Goal: Task Accomplishment & Management: Use online tool/utility

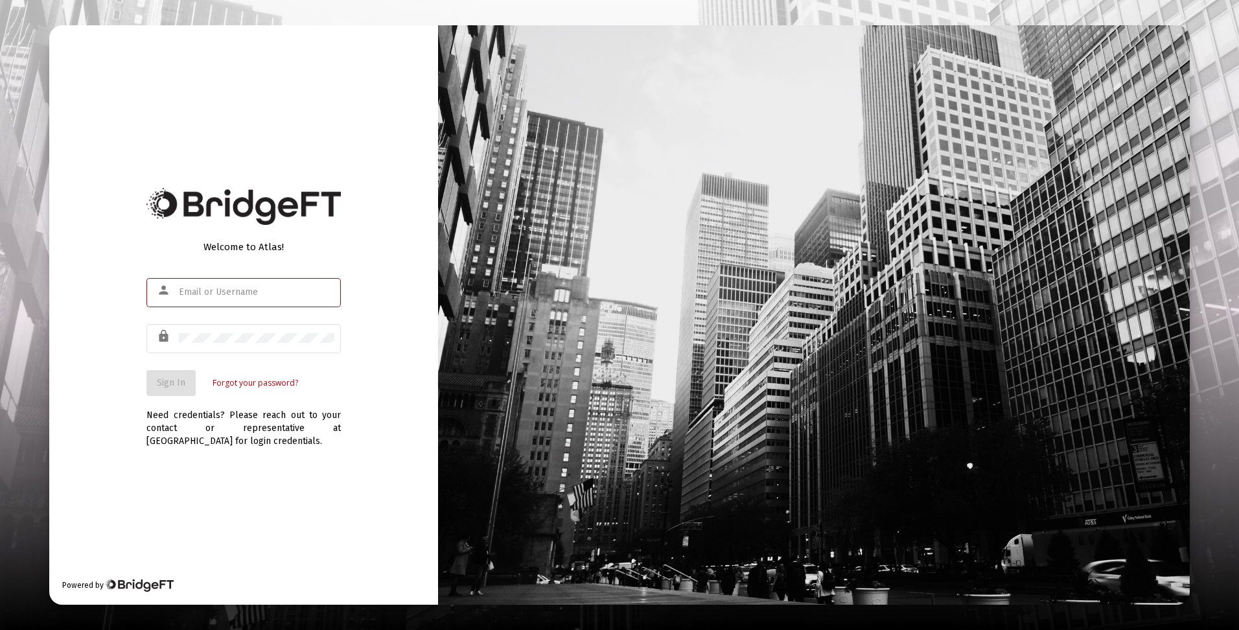
click at [199, 290] on input "text" at bounding box center [257, 292] width 156 height 10
type input "[EMAIL_ADDRESS][DOMAIN_NAME]"
click at [173, 375] on button "Sign In" at bounding box center [170, 383] width 49 height 26
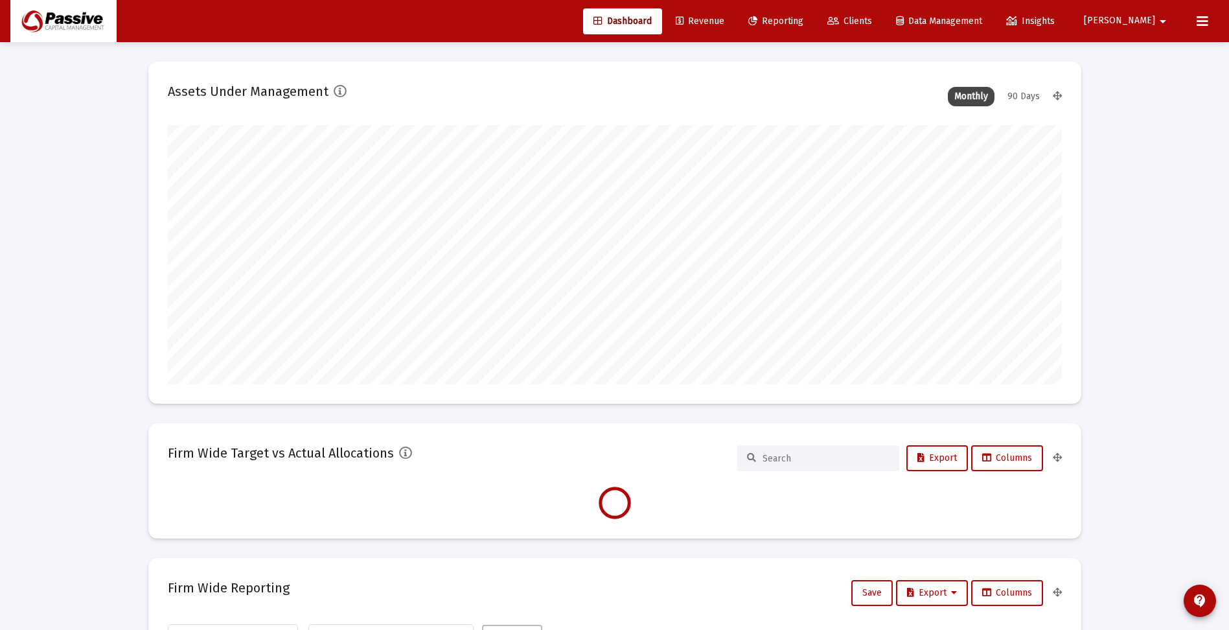
scroll to position [259, 481]
type input "[DATE]"
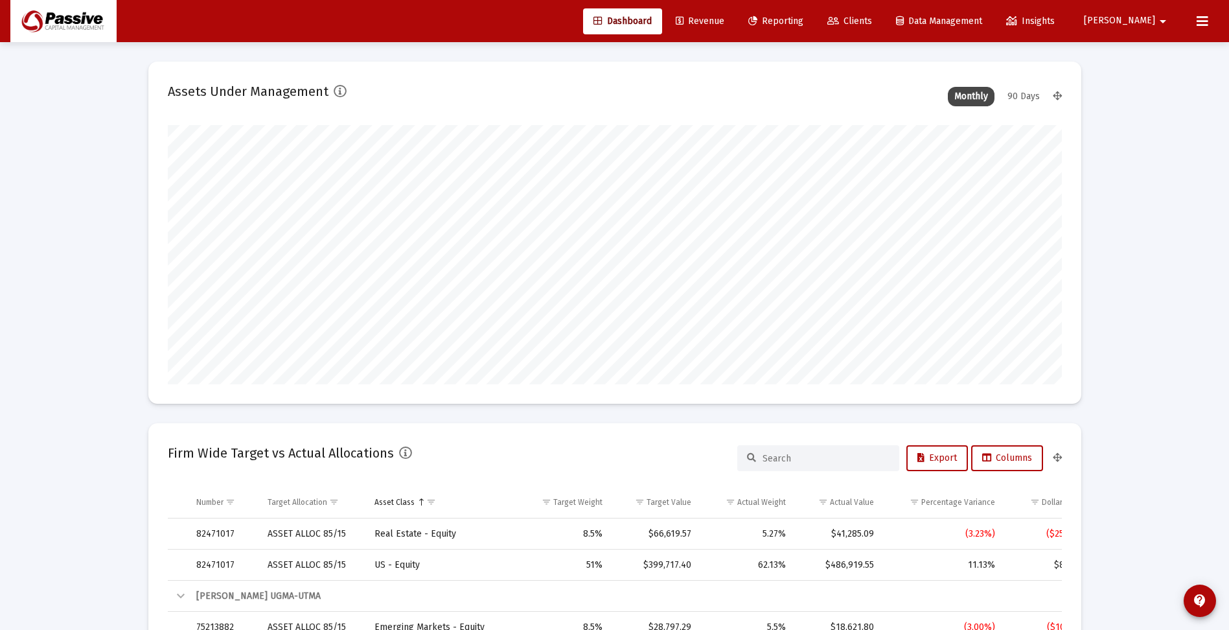
scroll to position [259, 418]
click at [662, 14] on link "Dashboard" at bounding box center [622, 21] width 79 height 26
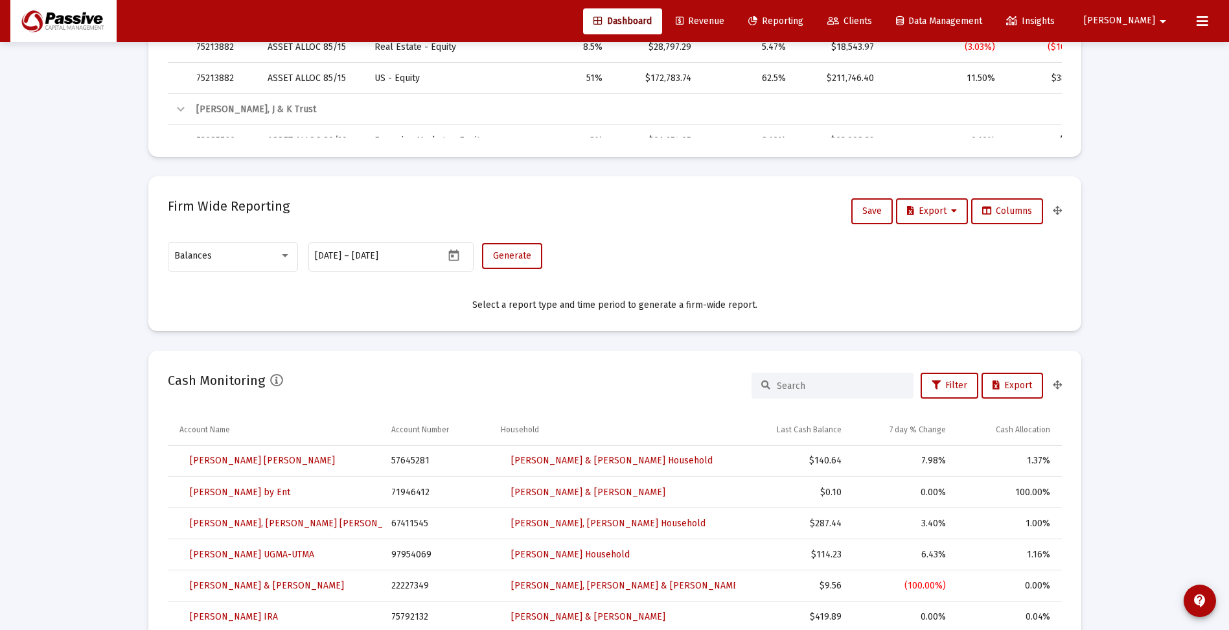
scroll to position [778, 0]
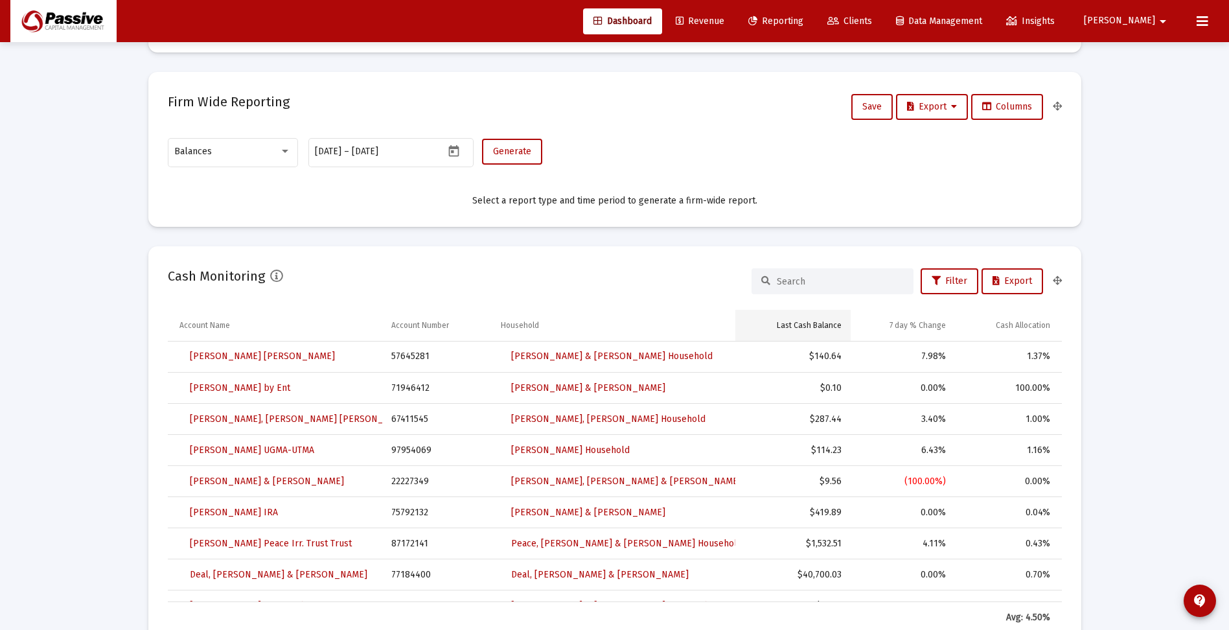
click at [813, 327] on div "Last Cash Balance" at bounding box center [809, 325] width 65 height 10
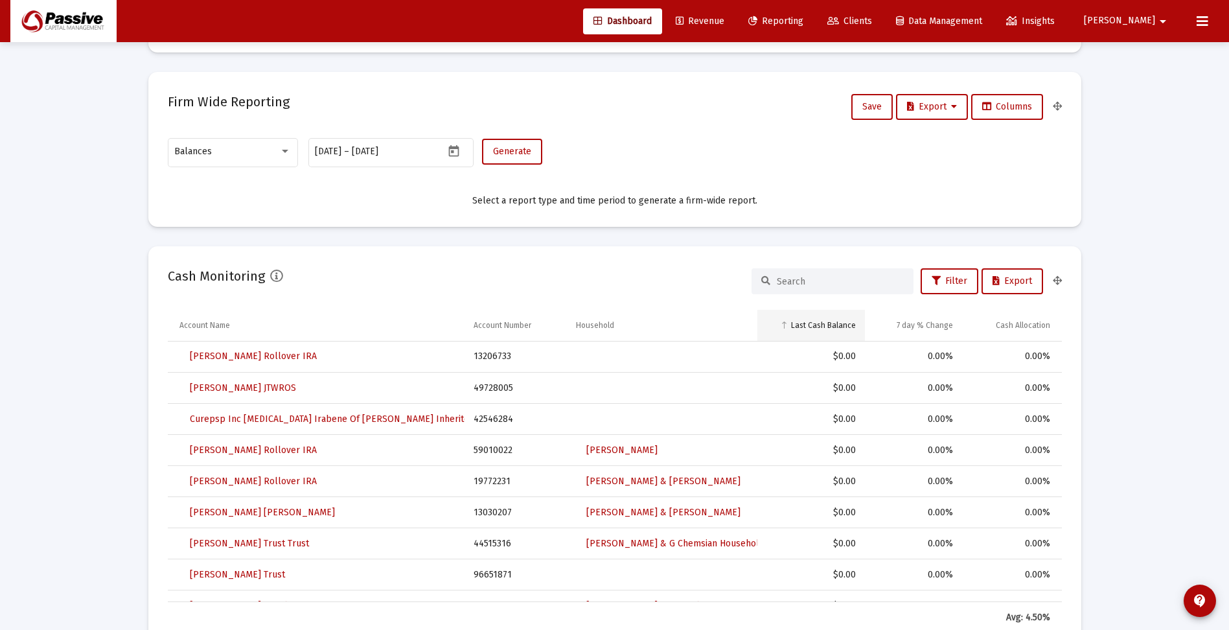
click at [812, 325] on div "Last Cash Balance" at bounding box center [823, 325] width 65 height 10
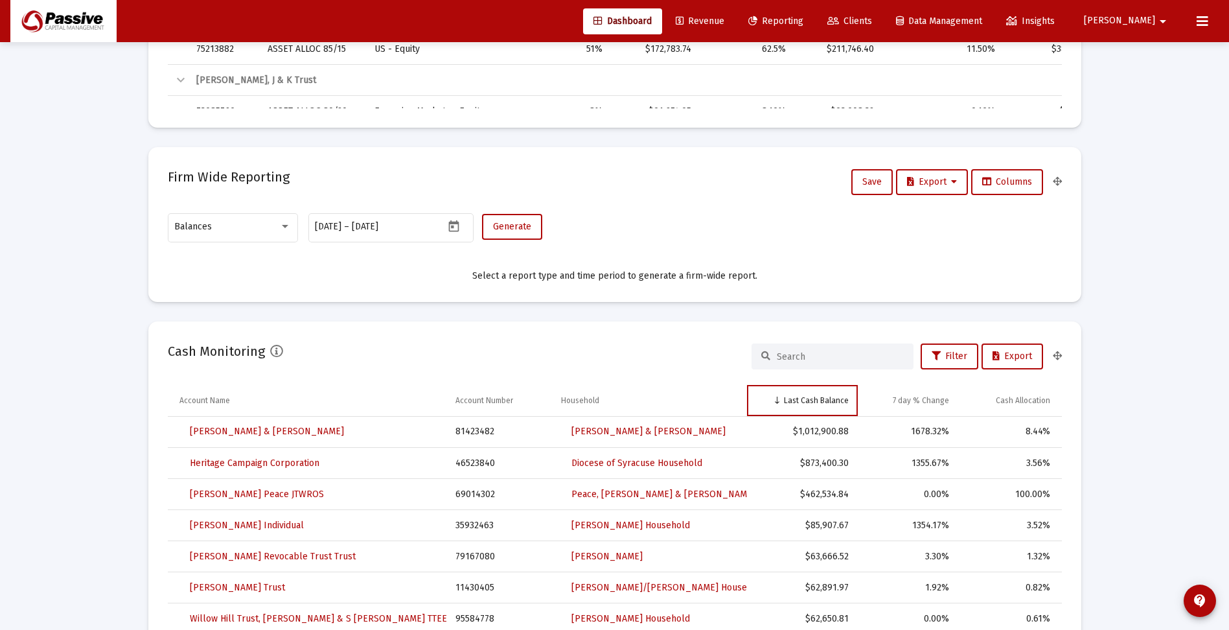
scroll to position [324, 0]
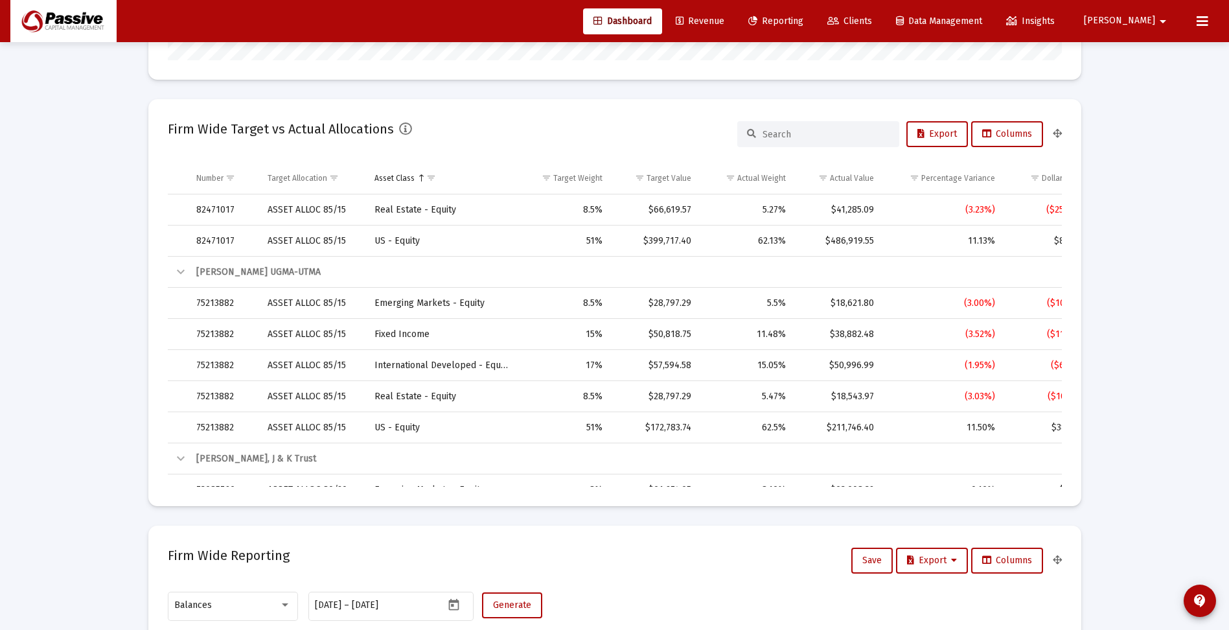
click at [804, 17] on span "Reporting" at bounding box center [775, 21] width 55 height 11
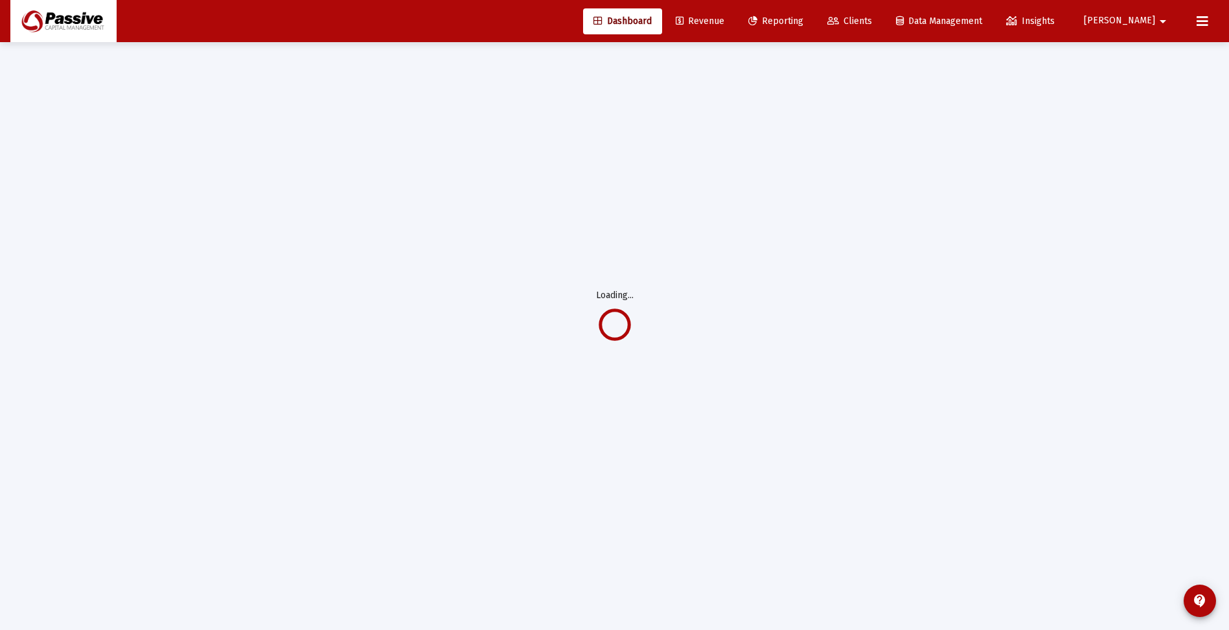
scroll to position [42, 0]
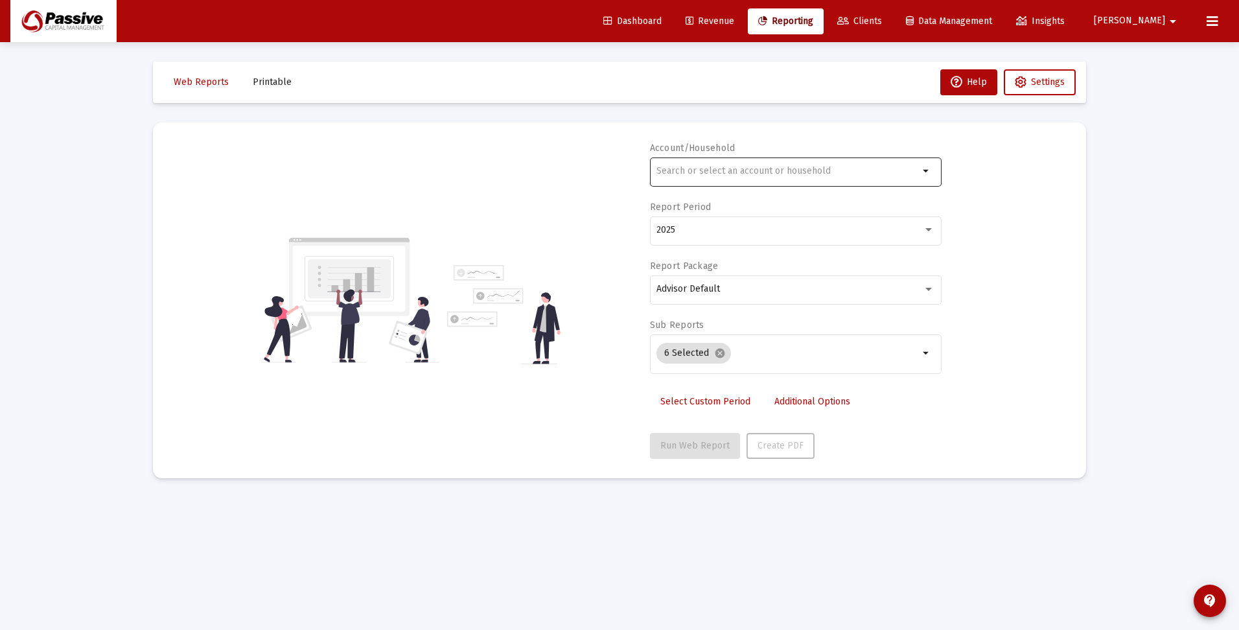
click at [818, 172] on input "text" at bounding box center [787, 171] width 262 height 10
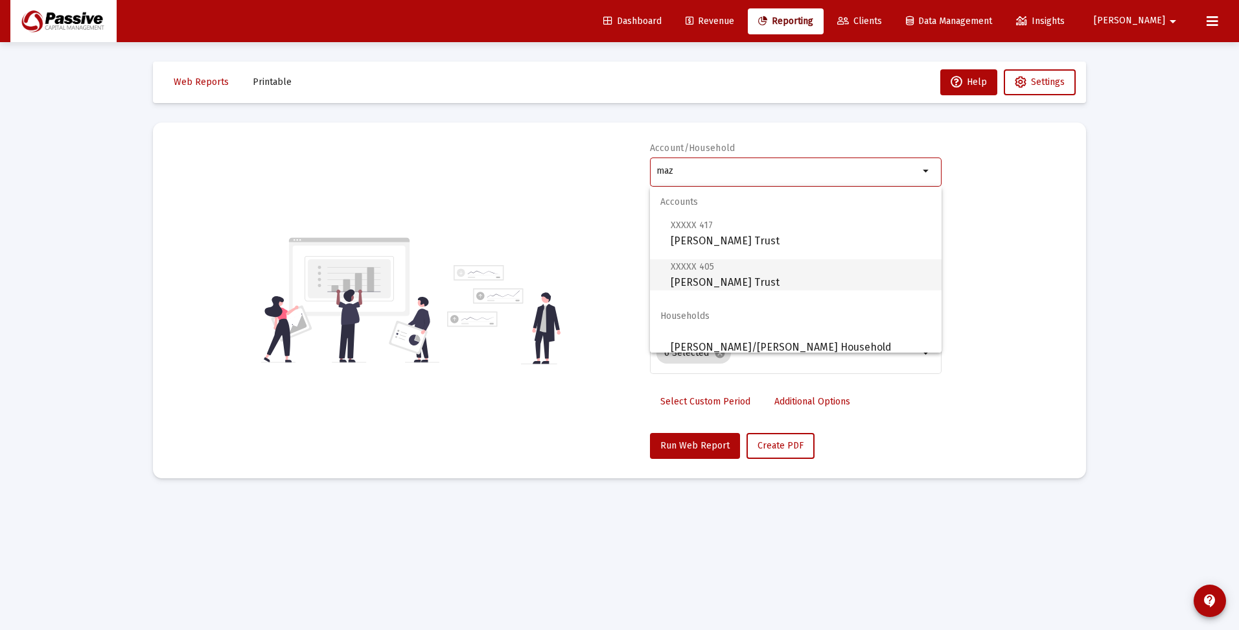
click at [730, 279] on span "XXXXX 405 [PERSON_NAME] Trust" at bounding box center [801, 275] width 261 height 32
type input "[PERSON_NAME] Trust"
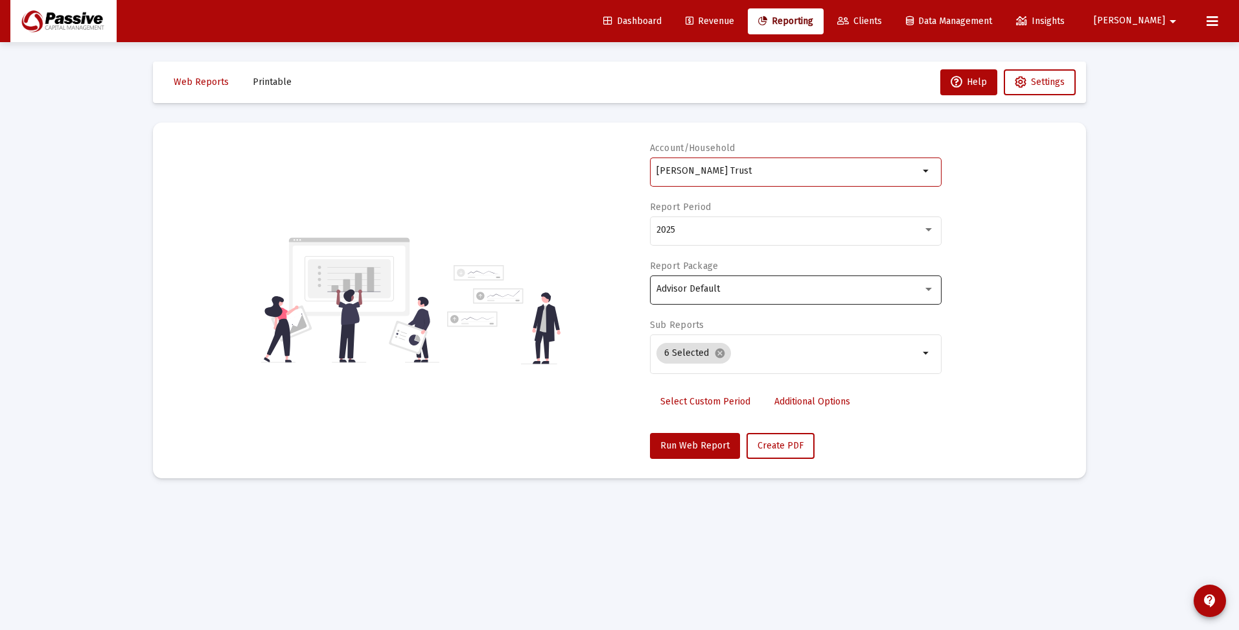
click at [704, 283] on div "Advisor Default" at bounding box center [795, 289] width 278 height 32
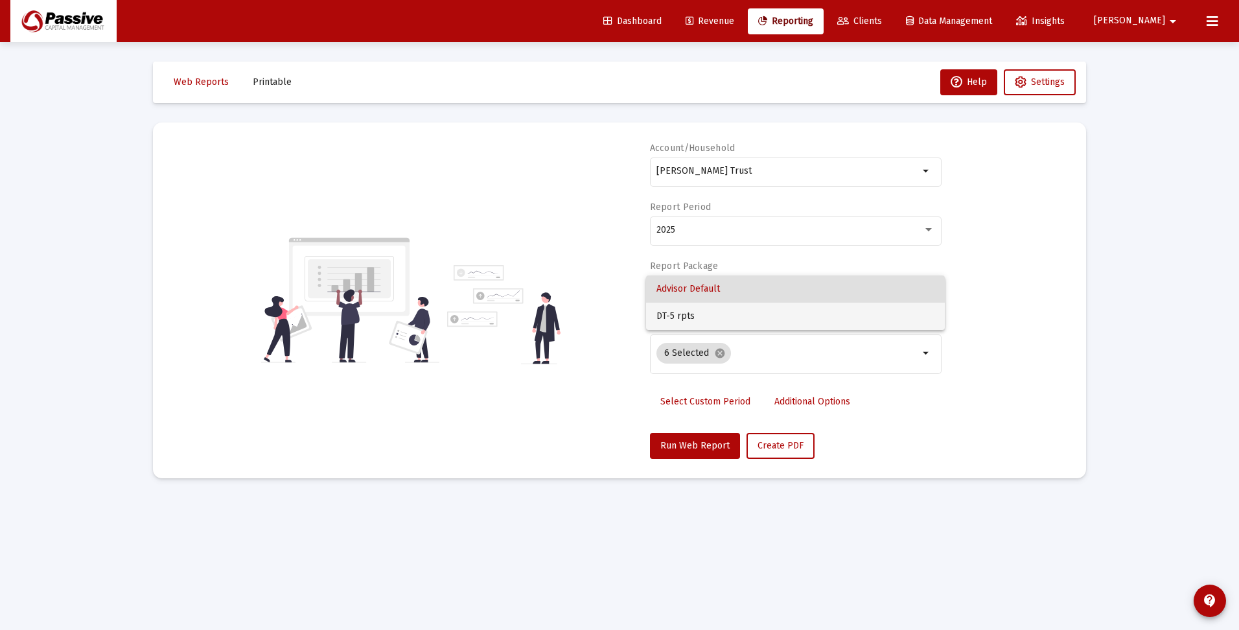
click at [707, 316] on span "DT-5 rpts" at bounding box center [795, 316] width 278 height 27
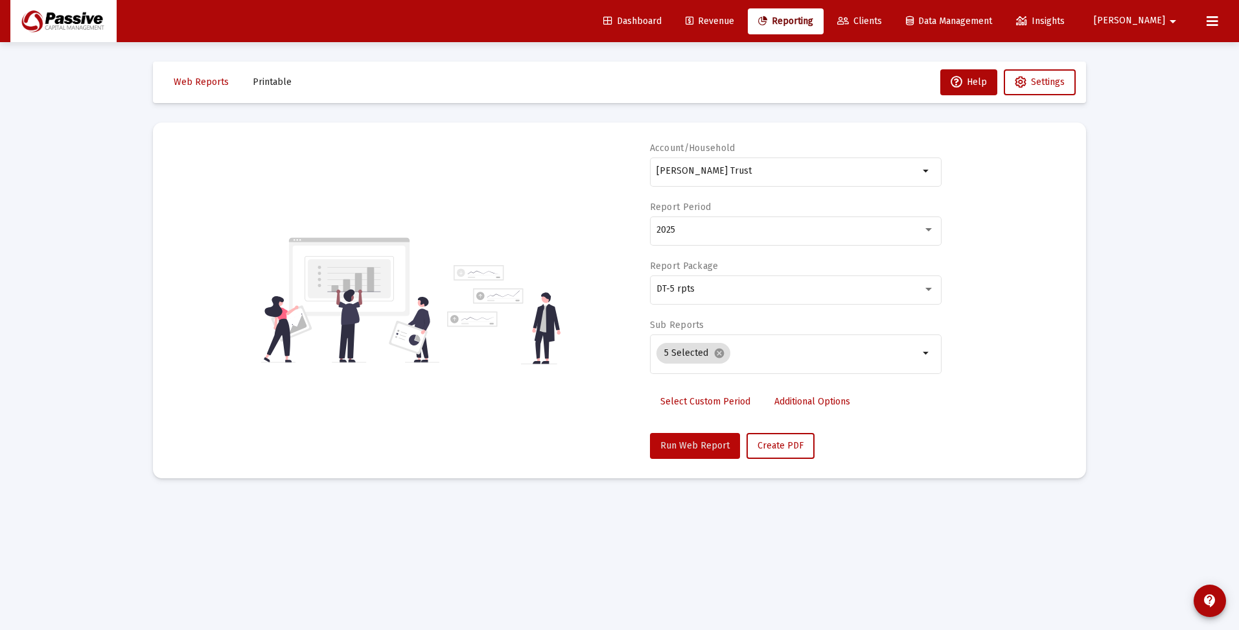
click at [706, 446] on span "Run Web Report" at bounding box center [694, 445] width 69 height 11
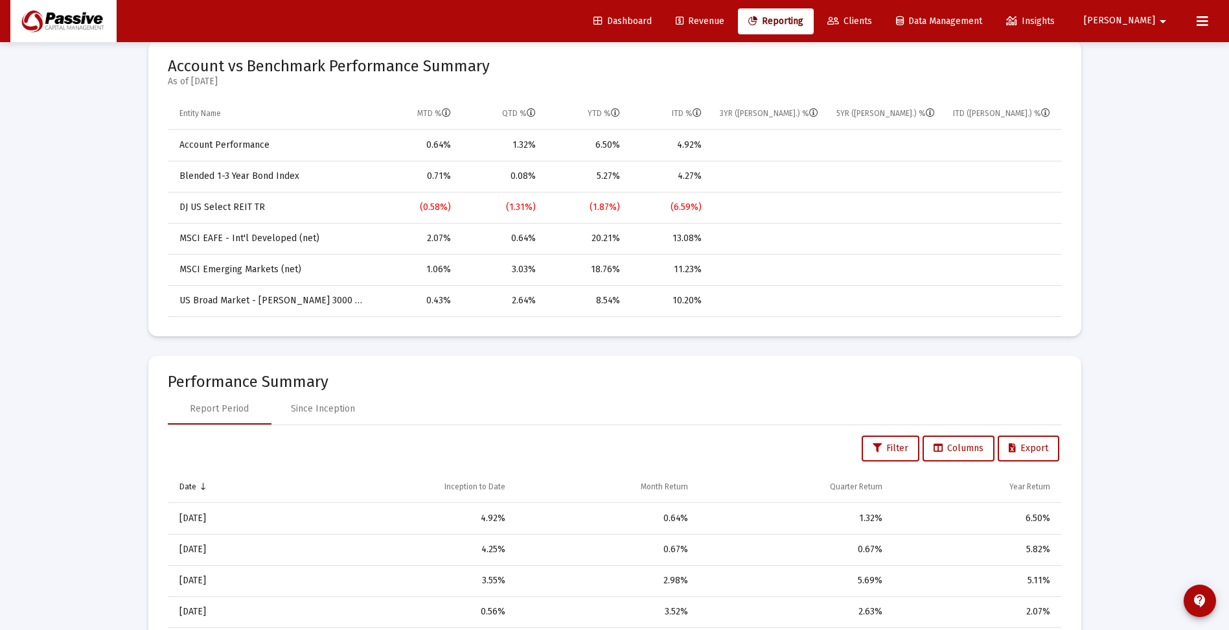
scroll to position [648, 0]
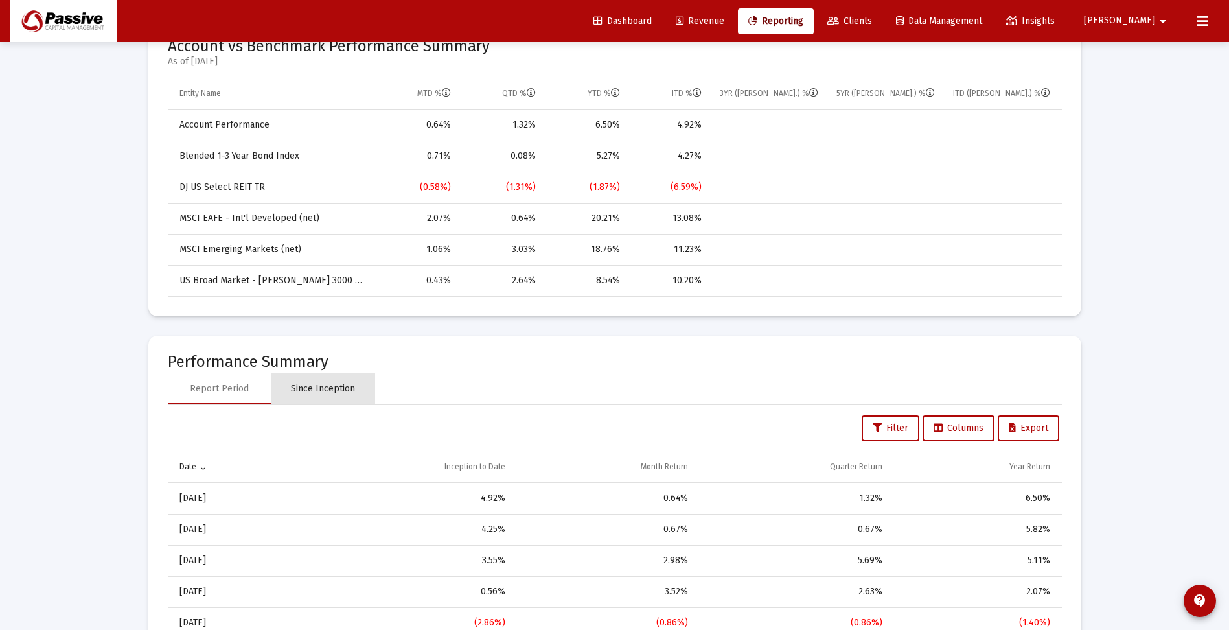
click at [329, 385] on div "Since Inception" at bounding box center [323, 388] width 64 height 13
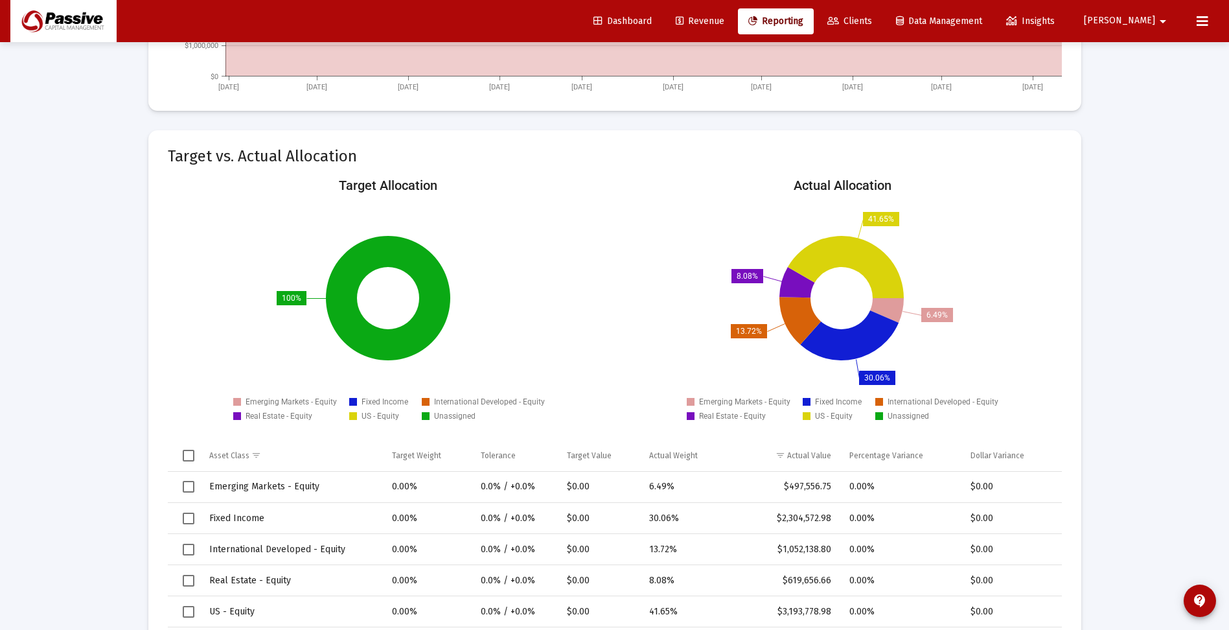
scroll to position [1490, 0]
